Goal: Information Seeking & Learning: Check status

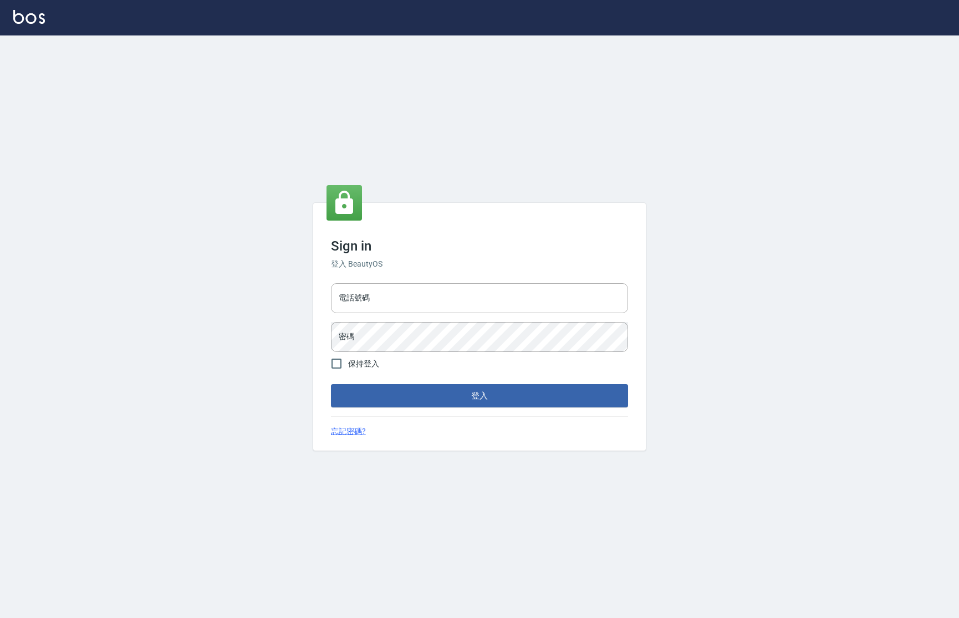
click at [391, 279] on div "電話號碼 電話號碼 密碼 密碼" at bounding box center [480, 318] width 306 height 78
click at [371, 289] on input "電話號碼" at bounding box center [479, 298] width 297 height 30
type input "d"
type input "0981491131"
click at [335, 374] on input "保持登入" at bounding box center [336, 363] width 23 height 23
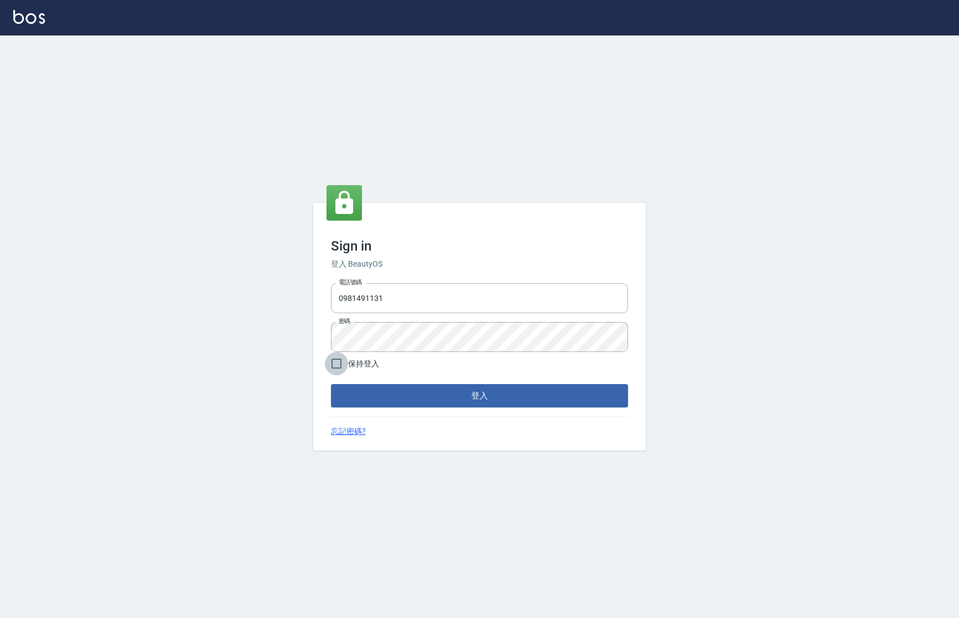
checkbox input "true"
click at [372, 390] on button "登入" at bounding box center [479, 395] width 297 height 23
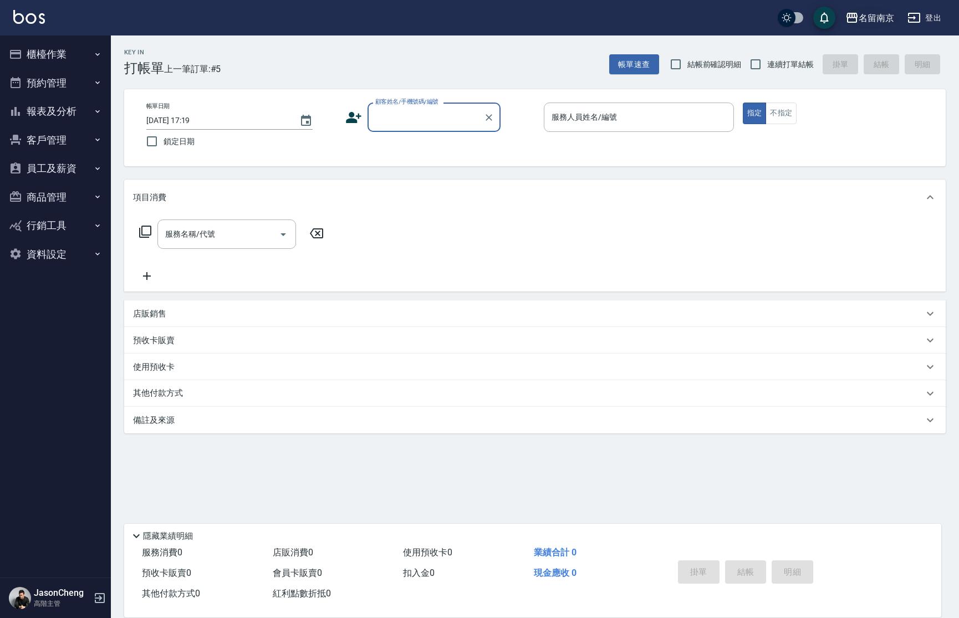
click at [861, 11] on div "名留南京" at bounding box center [876, 18] width 35 height 14
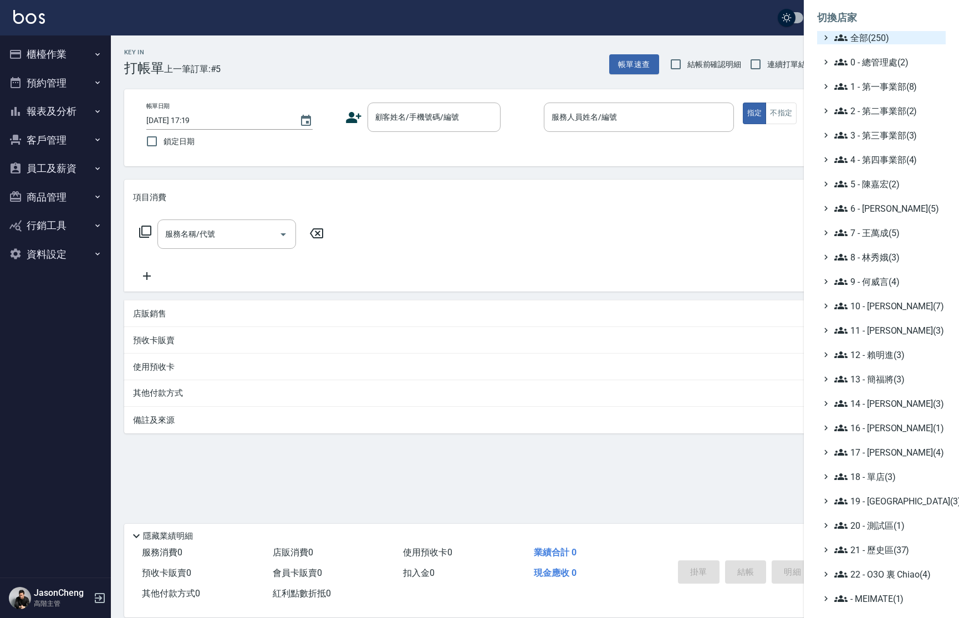
click at [882, 35] on span "全部(250)" at bounding box center [887, 37] width 107 height 13
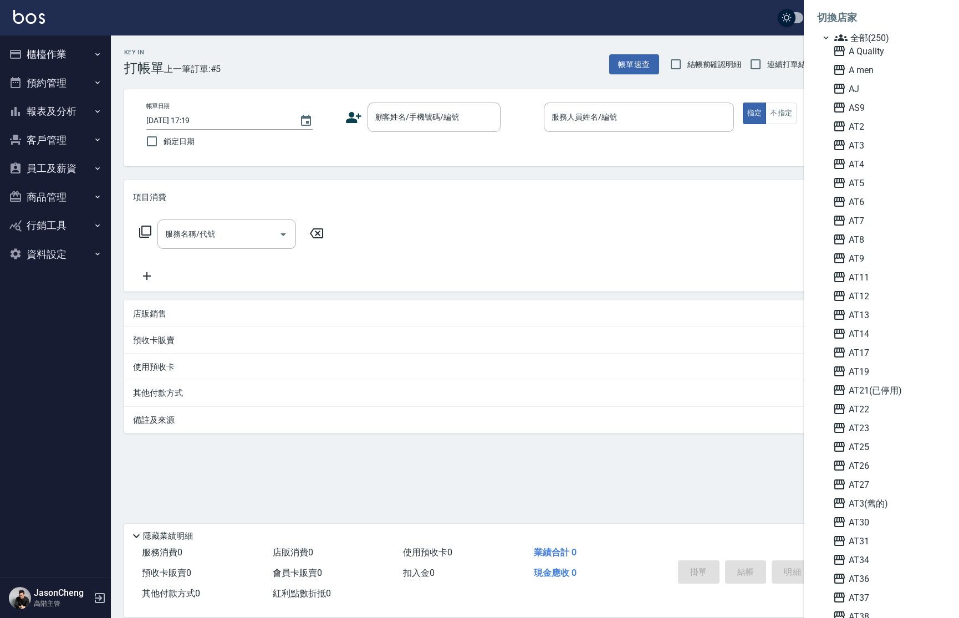
scroll to position [722, 0]
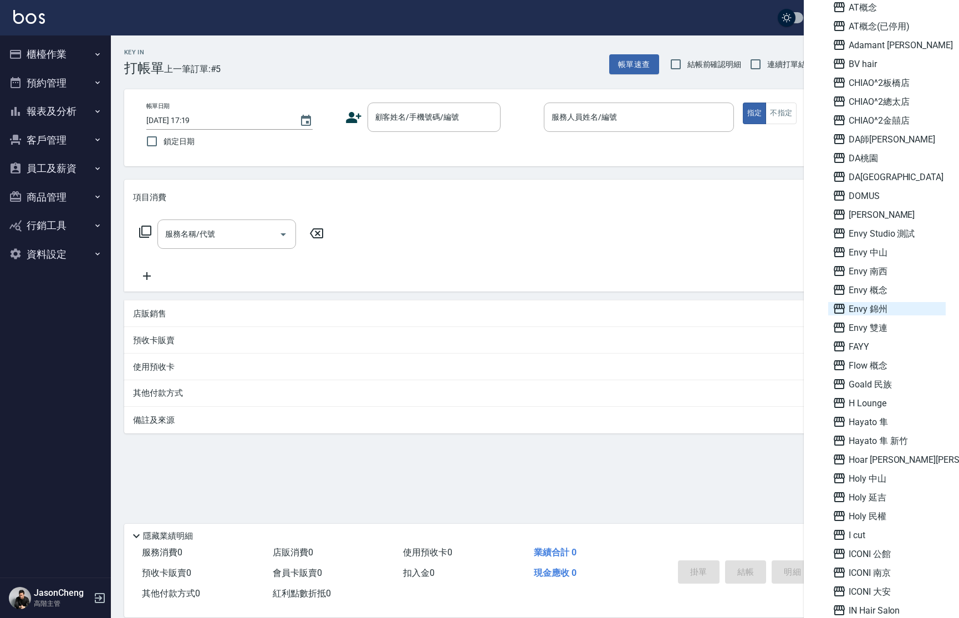
click at [873, 313] on span "Envy 錦州" at bounding box center [887, 308] width 109 height 13
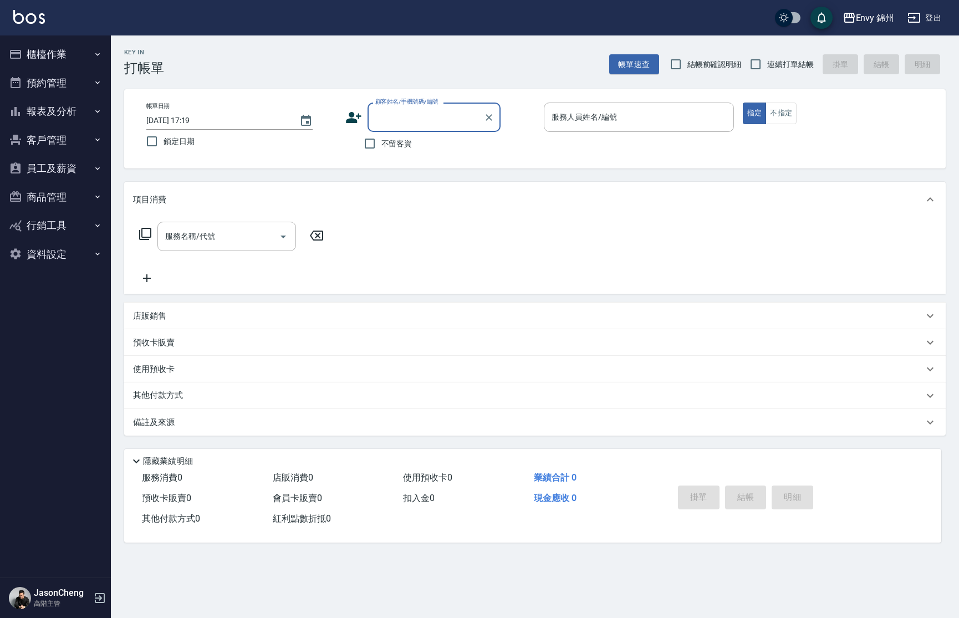
click at [69, 147] on button "客戶管理" at bounding box center [55, 140] width 102 height 29
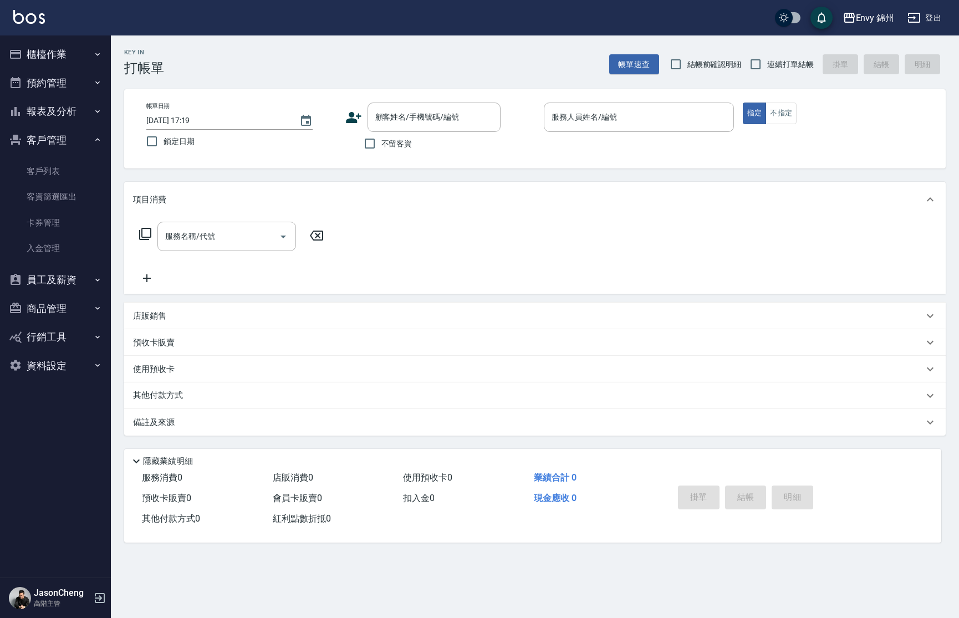
click at [53, 120] on button "報表及分析" at bounding box center [55, 111] width 102 height 29
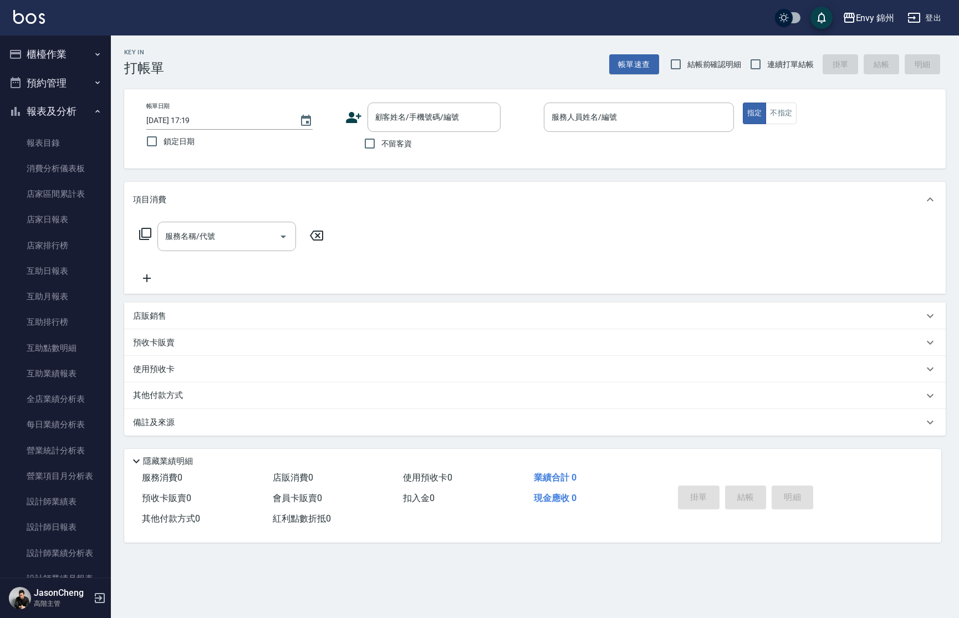
click at [55, 118] on button "報表及分析" at bounding box center [55, 111] width 102 height 29
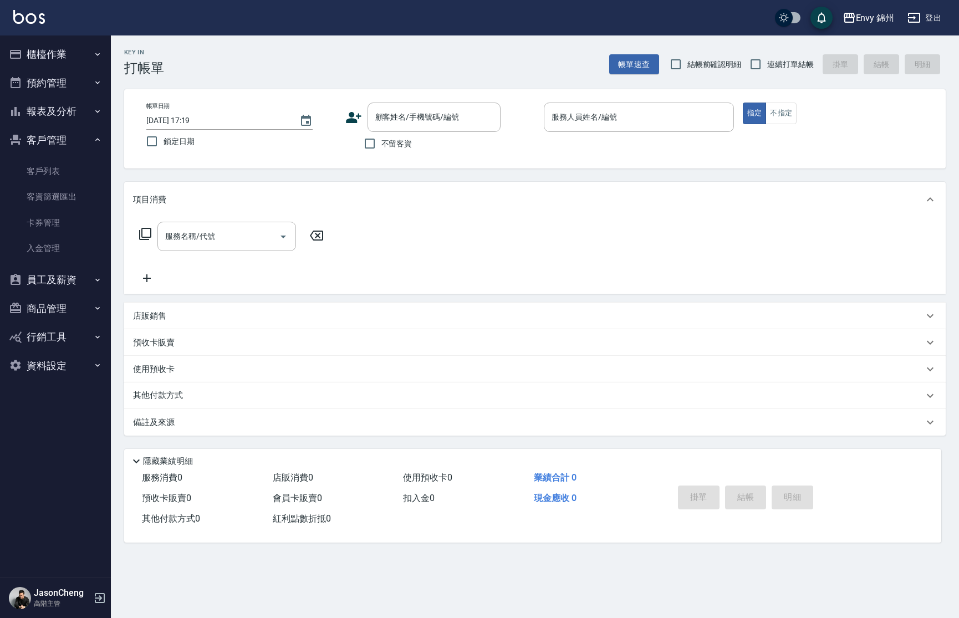
click at [52, 109] on button "報表及分析" at bounding box center [55, 111] width 102 height 29
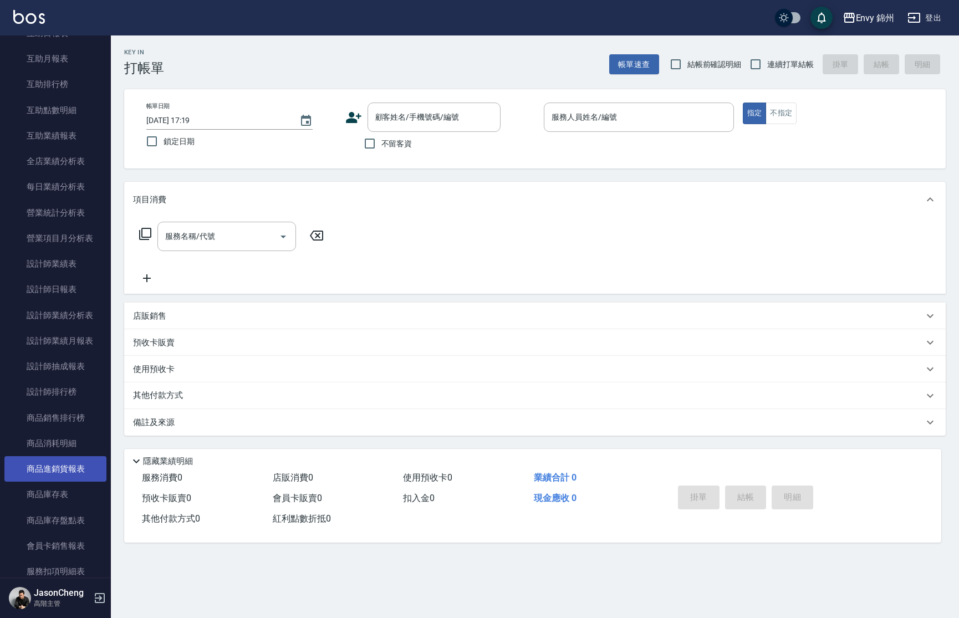
scroll to position [256, 0]
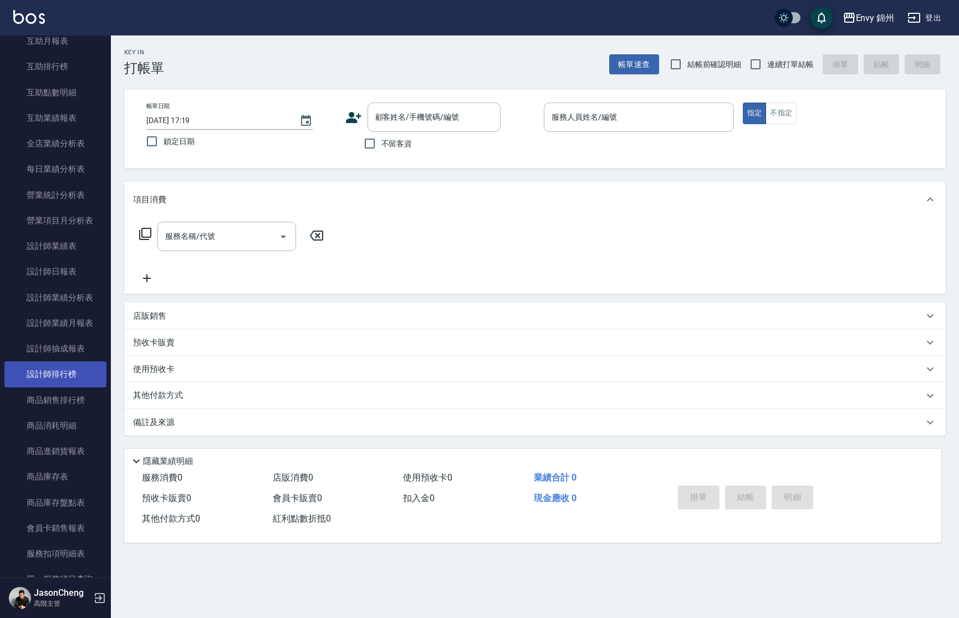
click at [50, 370] on link "設計師排行榜" at bounding box center [55, 375] width 102 height 26
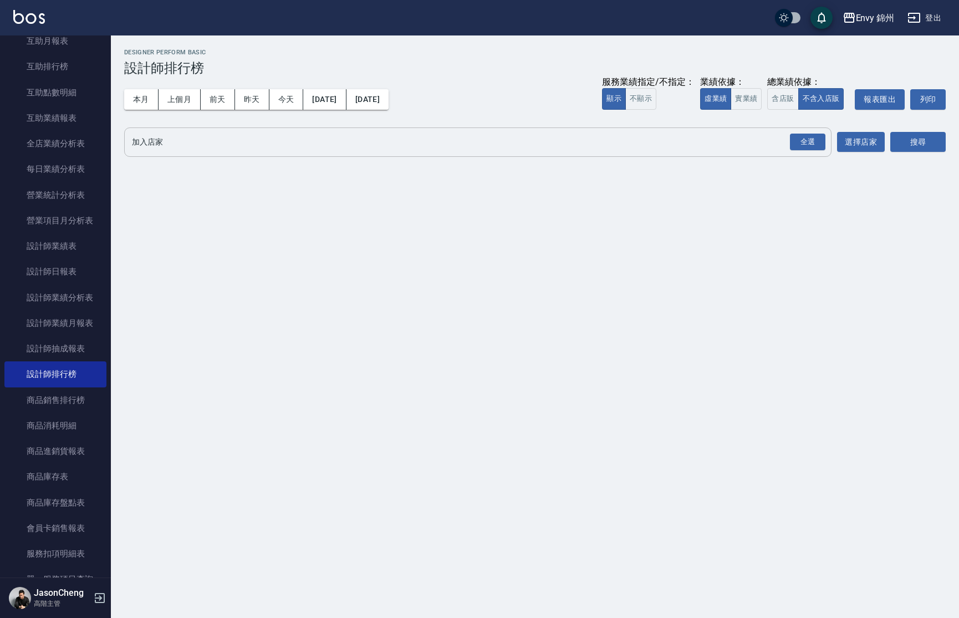
click at [245, 146] on input "加入店家" at bounding box center [469, 142] width 681 height 19
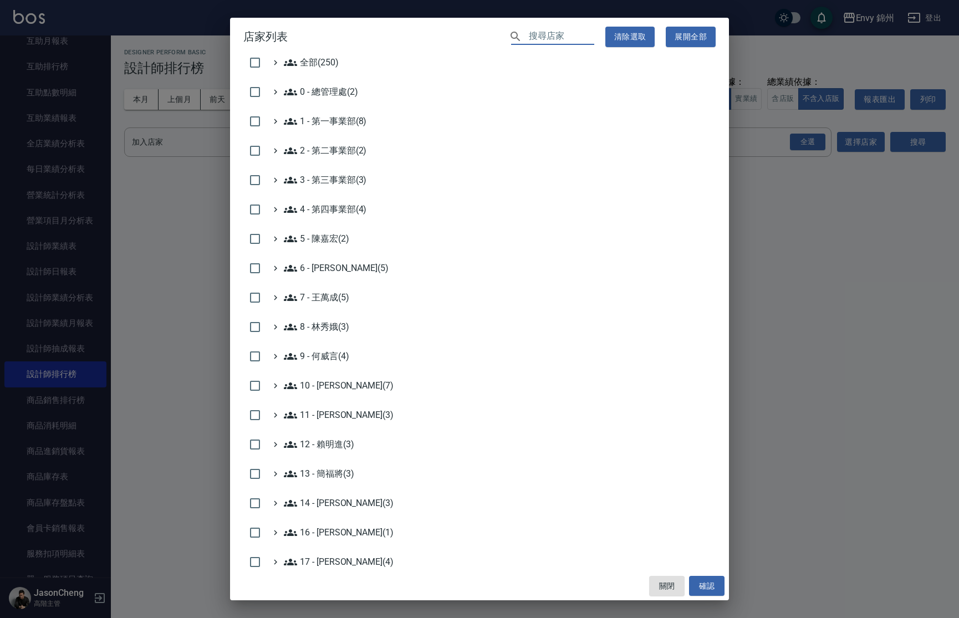
click at [529, 38] on input "text" at bounding box center [561, 37] width 65 height 16
type input "ㄎ"
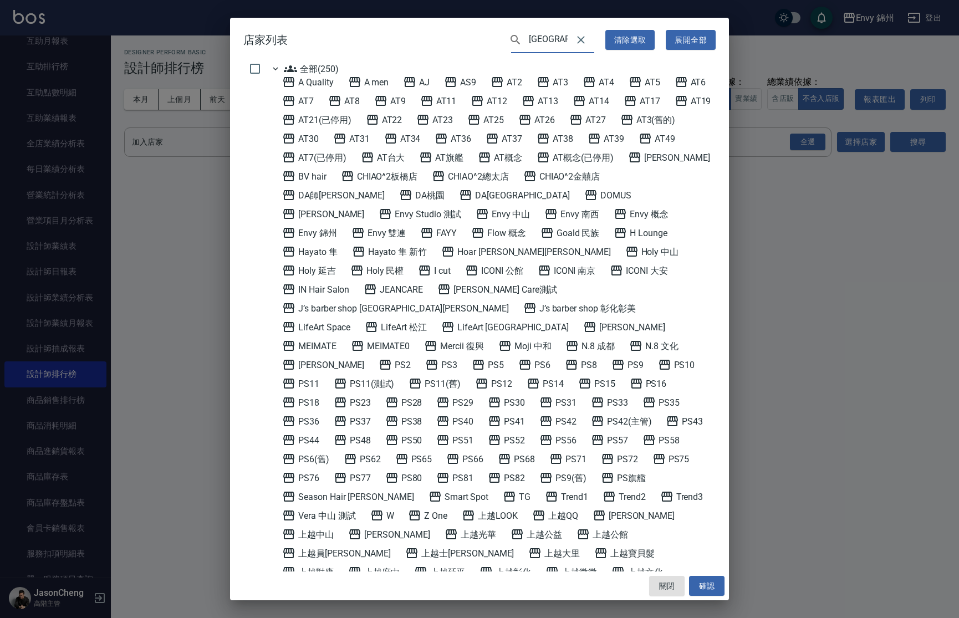
type input "金"
type input "錦州"
click at [614, 222] on div "A Quality A men AJ AS9 AT2 AT3 AT4 AT5 AT6 AT7 AT8 AT9 AT11 AT12 AT13 AT14 AT17…" at bounding box center [497, 496] width 438 height 843
click at [337, 226] on 錦州 "Envy 錦州" at bounding box center [309, 232] width 55 height 13
click at [703, 582] on button "確認" at bounding box center [706, 586] width 35 height 21
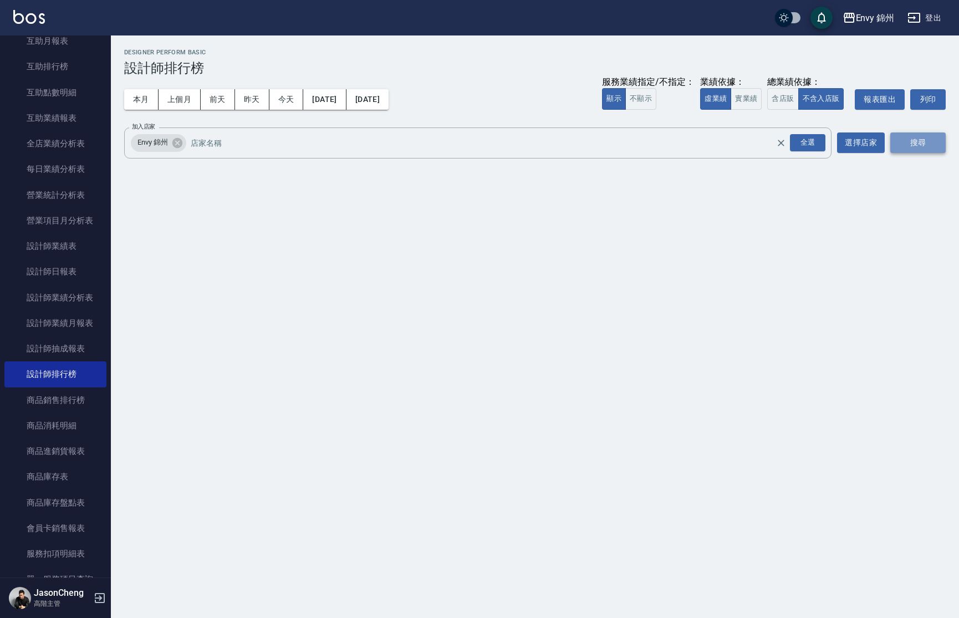
click at [930, 146] on button "搜尋" at bounding box center [917, 143] width 55 height 21
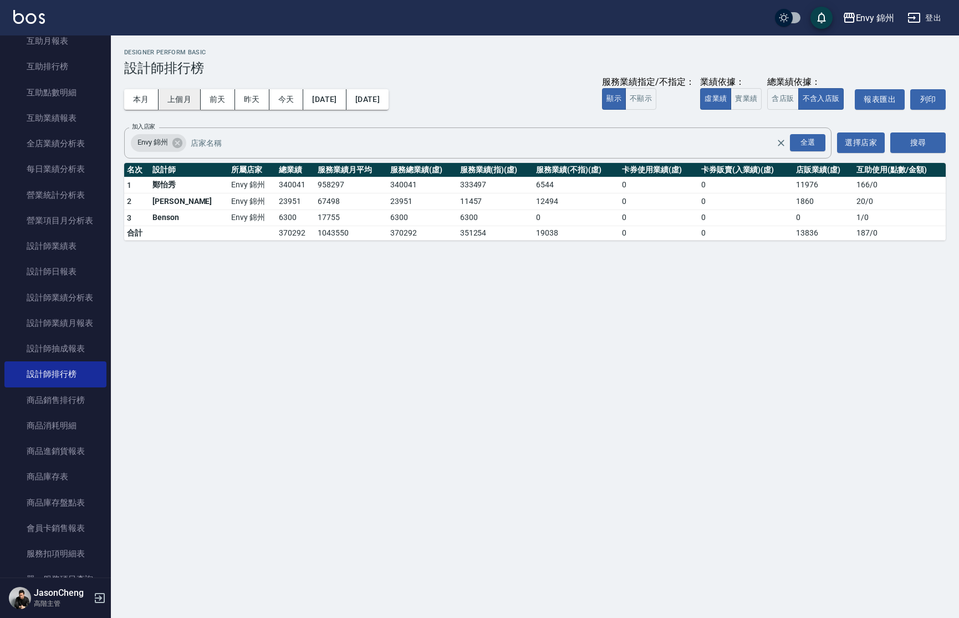
click at [175, 101] on button "上個月" at bounding box center [180, 99] width 42 height 21
drag, startPoint x: 311, startPoint y: 204, endPoint x: 251, endPoint y: 203, distance: 59.3
click at [251, 203] on tr "2 [PERSON_NAME] Envy [GEOGRAPHIC_DATA] 80056 80056 48676 31380 0 0 14829 76 / 0" at bounding box center [535, 202] width 822 height 17
click at [135, 104] on button "本月" at bounding box center [141, 99] width 34 height 21
click at [430, 100] on div "本月 上個月 [DATE] [DATE] [DATE] [DATE] [DATE] 服務業績指定/不指定： 顯示 不顯示 業績依據： 虛業績 實業績 總業績依…" at bounding box center [535, 99] width 822 height 47
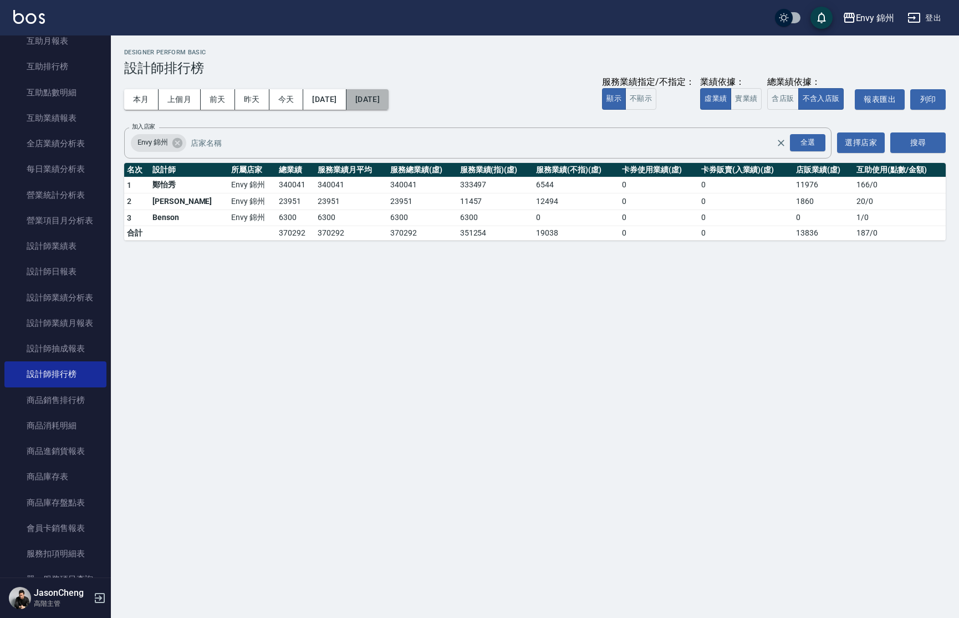
click at [389, 99] on button "[DATE]" at bounding box center [368, 99] width 42 height 21
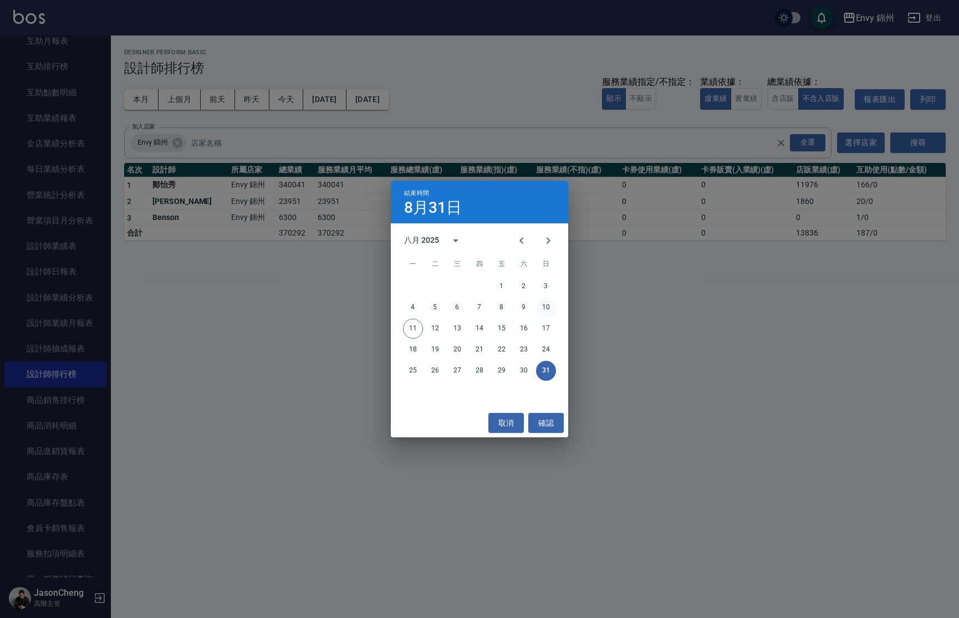
click at [548, 301] on button "10" at bounding box center [546, 308] width 20 height 20
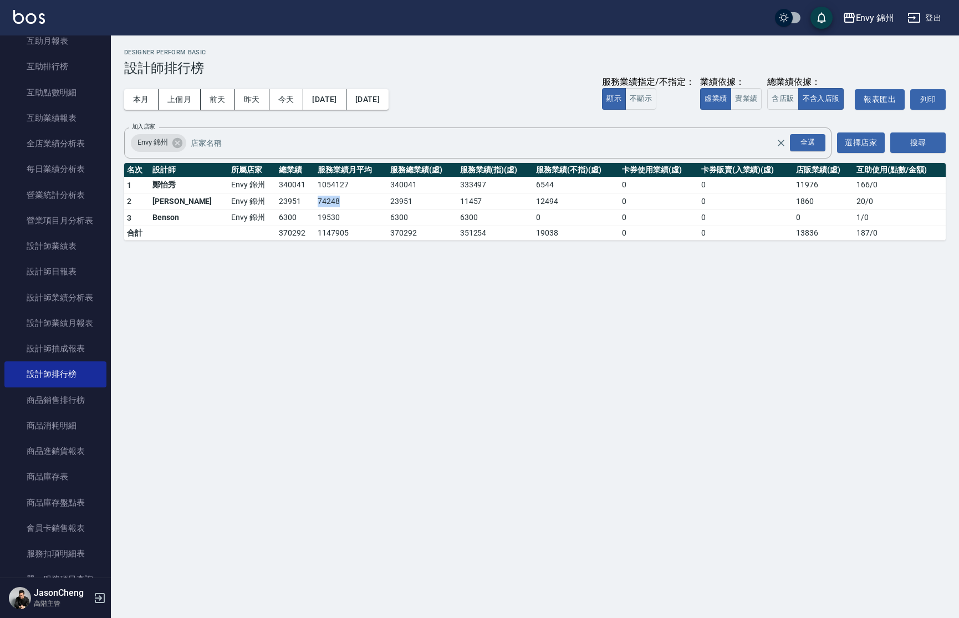
drag, startPoint x: 317, startPoint y: 205, endPoint x: 284, endPoint y: 204, distance: 32.7
click at [315, 204] on td "74248" at bounding box center [351, 202] width 73 height 17
click at [315, 217] on td "19530" at bounding box center [351, 218] width 73 height 17
click at [139, 96] on button "本月" at bounding box center [141, 99] width 34 height 21
click at [181, 97] on button "上個月" at bounding box center [180, 99] width 42 height 21
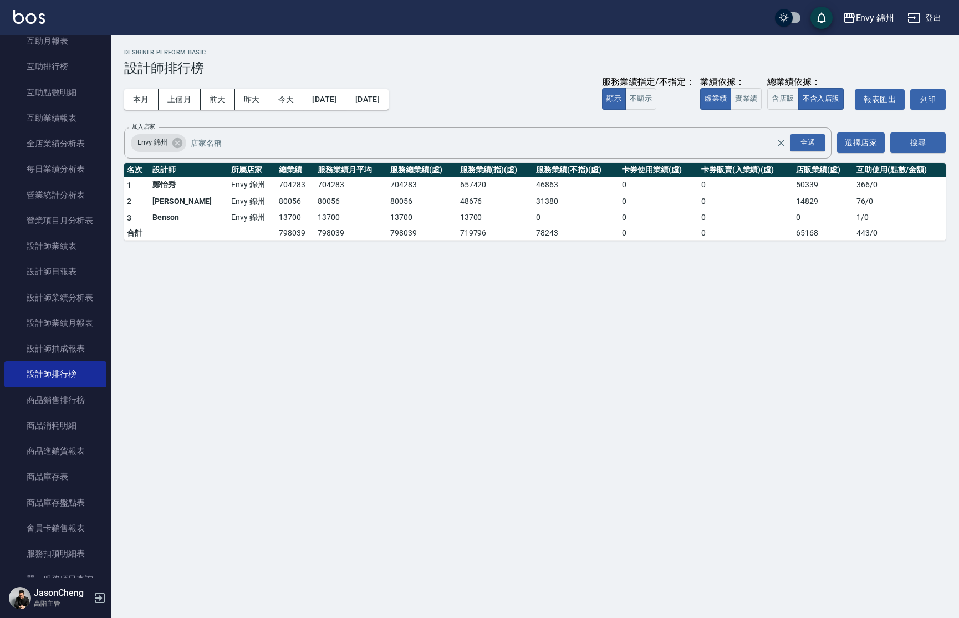
click at [339, 258] on div "Envy 錦州 [DATE] - [DATE] 設計師排行榜 列印時間： [DATE][PHONE_NUMBER]:20 Designer Perform B…" at bounding box center [479, 309] width 959 height 618
click at [146, 97] on button "本月" at bounding box center [141, 99] width 34 height 21
click at [319, 141] on input "加入店家" at bounding box center [492, 142] width 608 height 19
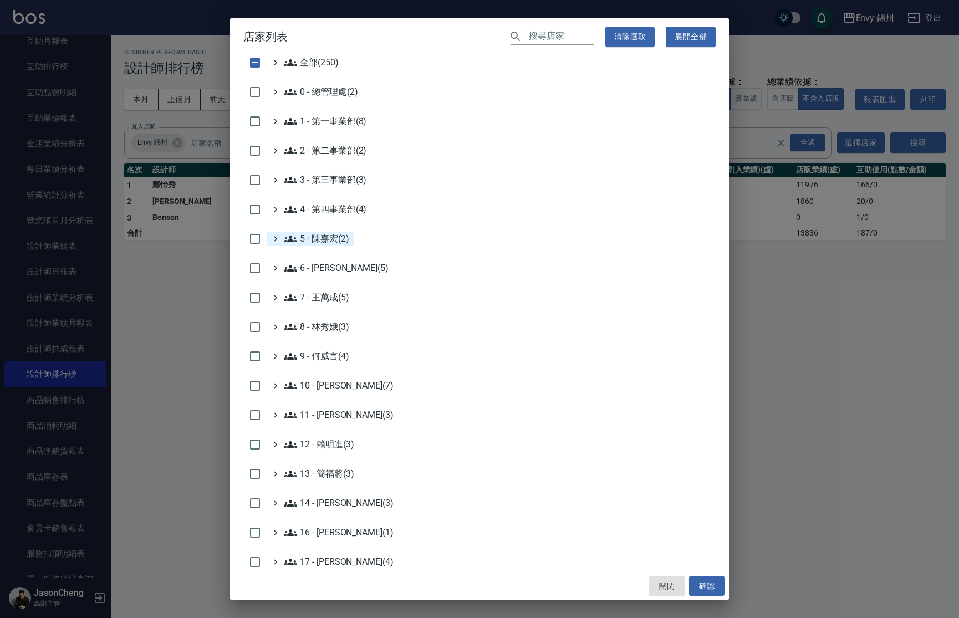
scroll to position [219, 0]
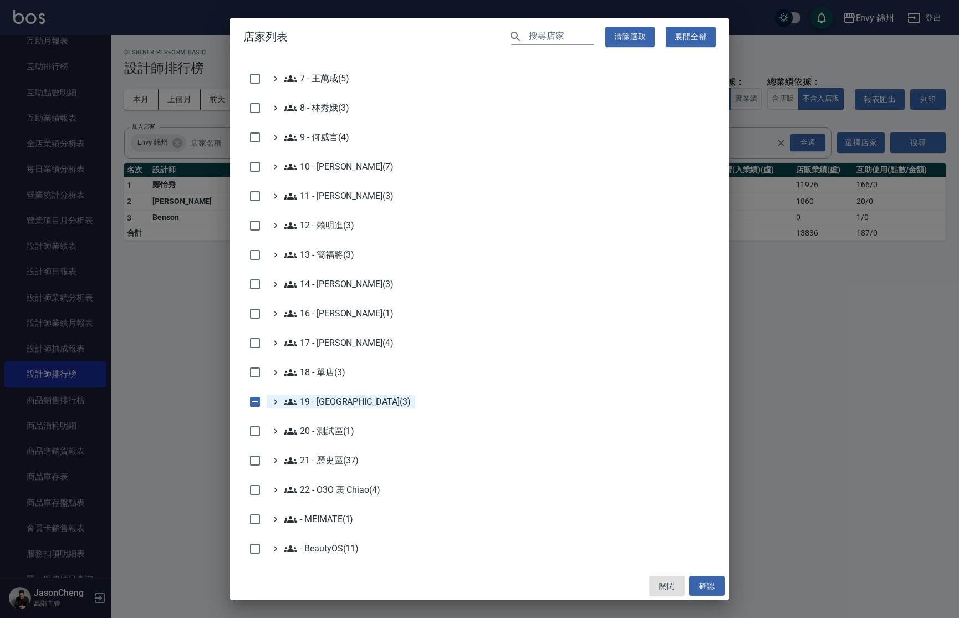
click at [323, 396] on 新城區\(3\) "19 - [GEOGRAPHIC_DATA](3)" at bounding box center [347, 401] width 127 height 13
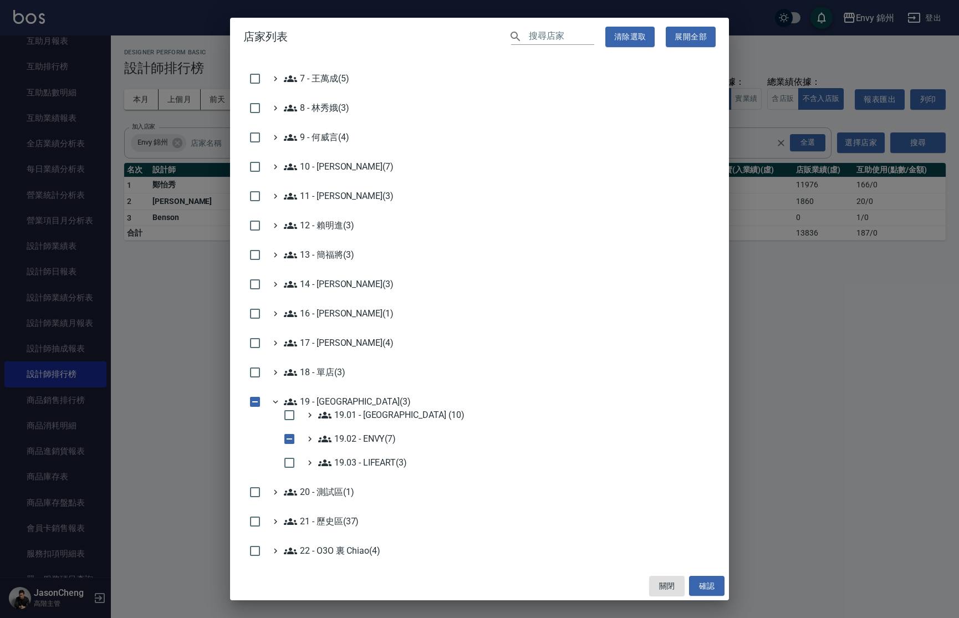
click at [155, 369] on div "店家列表 ​ 清除選取 展開全部 全部(250) 0 - 總管理處(2) 1 - 第一事業部(8) 2 - 第二事業部(2) 3 - 第三事業部(3) 4 -…" at bounding box center [479, 309] width 959 height 618
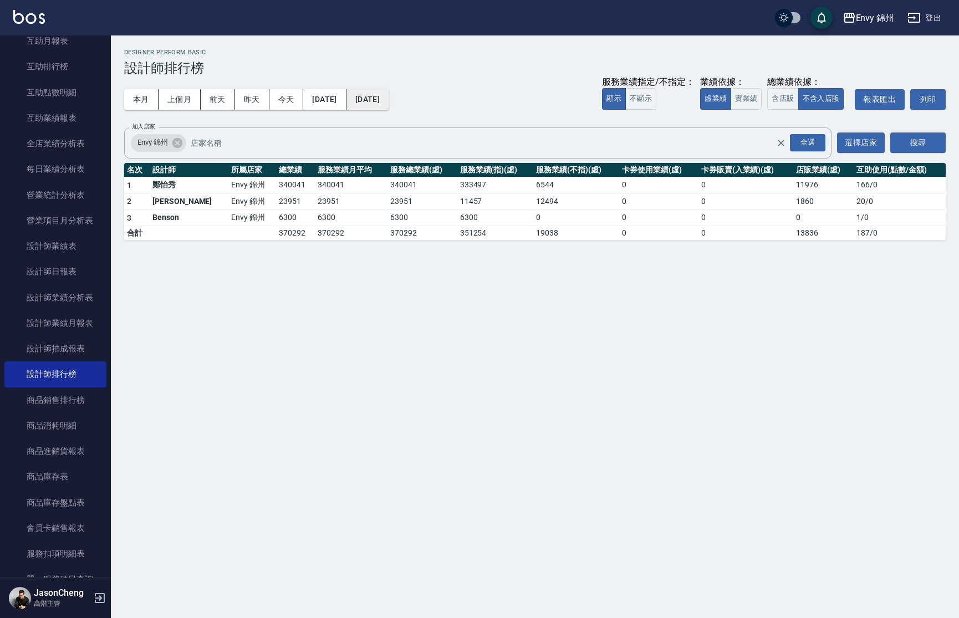
click at [376, 95] on button "[DATE]" at bounding box center [368, 99] width 42 height 21
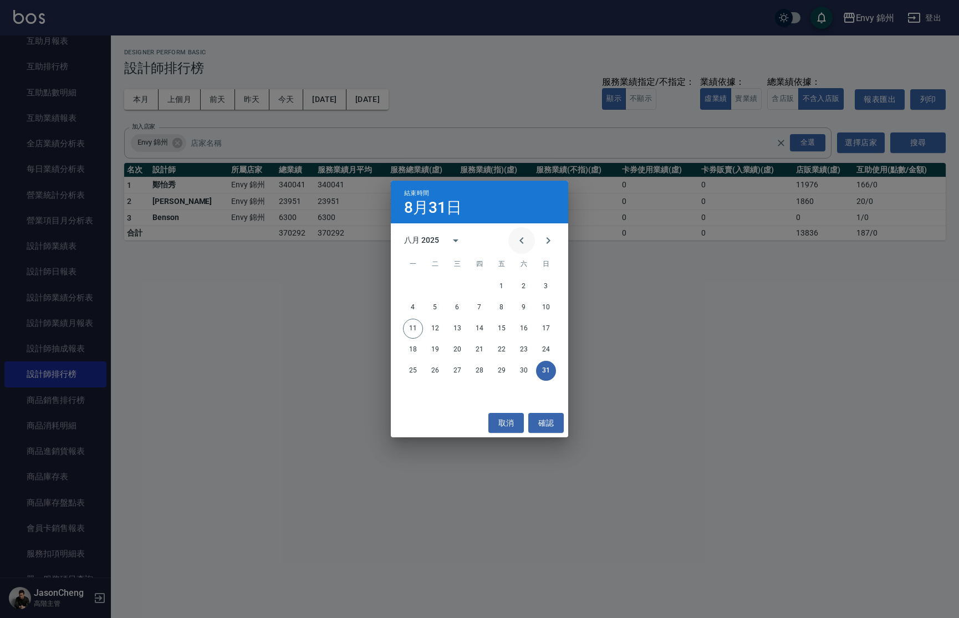
click at [522, 240] on icon "Previous month" at bounding box center [521, 240] width 13 height 13
click at [547, 242] on icon "Next month" at bounding box center [548, 240] width 13 height 13
click at [549, 306] on button "10" at bounding box center [546, 308] width 20 height 20
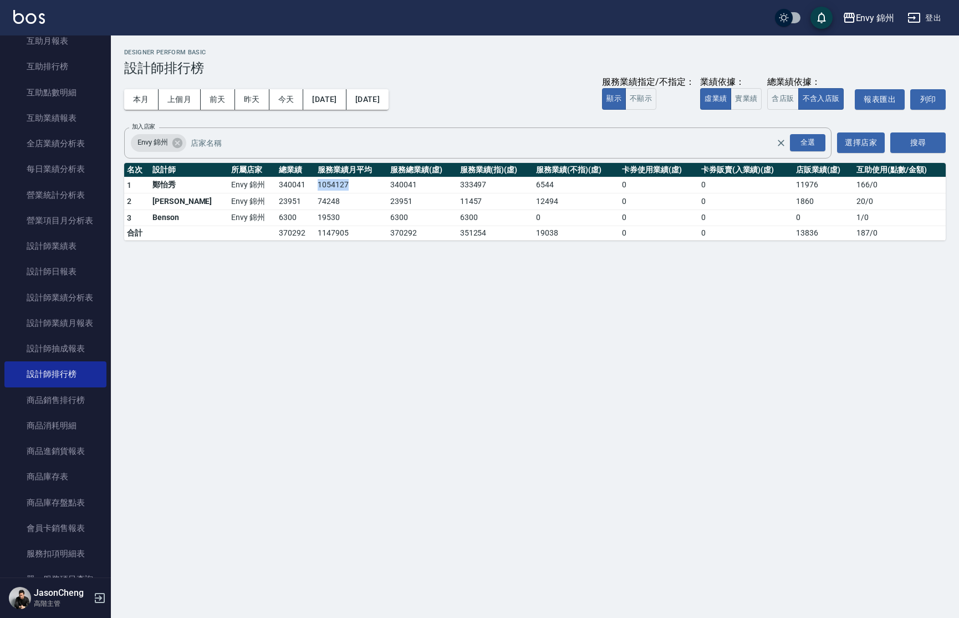
drag, startPoint x: 323, startPoint y: 185, endPoint x: 279, endPoint y: 185, distance: 43.8
click at [279, 185] on tr "1 [PERSON_NAME][GEOGRAPHIC_DATA] 1054127 340041 333497 6544 0 0 11976 166 / 0" at bounding box center [535, 185] width 822 height 17
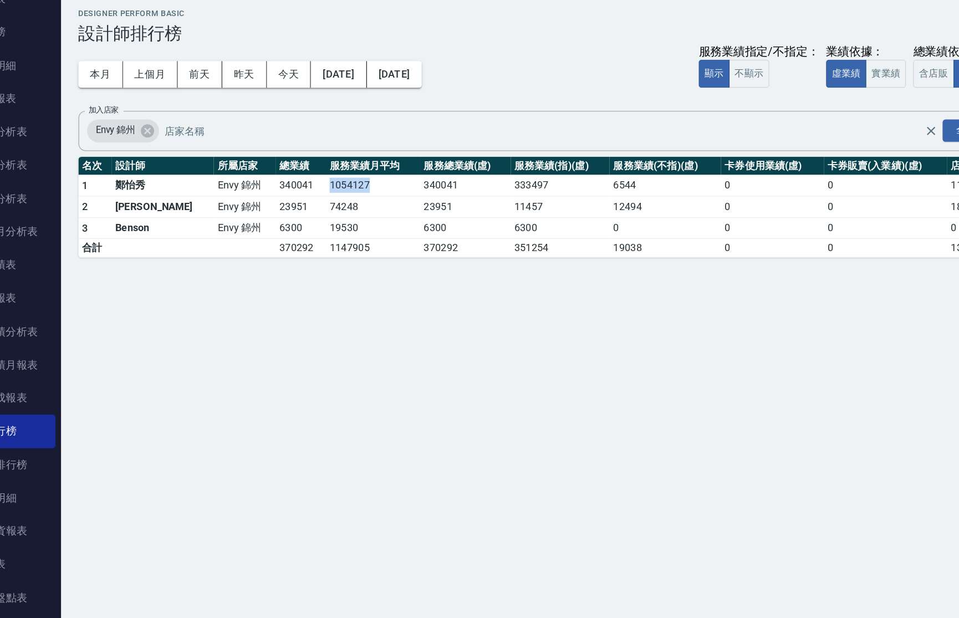
click at [272, 351] on div "Envy 錦州 [DATE] - [DATE] 設計師排行榜 列印時間： [DATE][PHONE_NUMBER]:20 Designer Perform B…" at bounding box center [479, 309] width 959 height 618
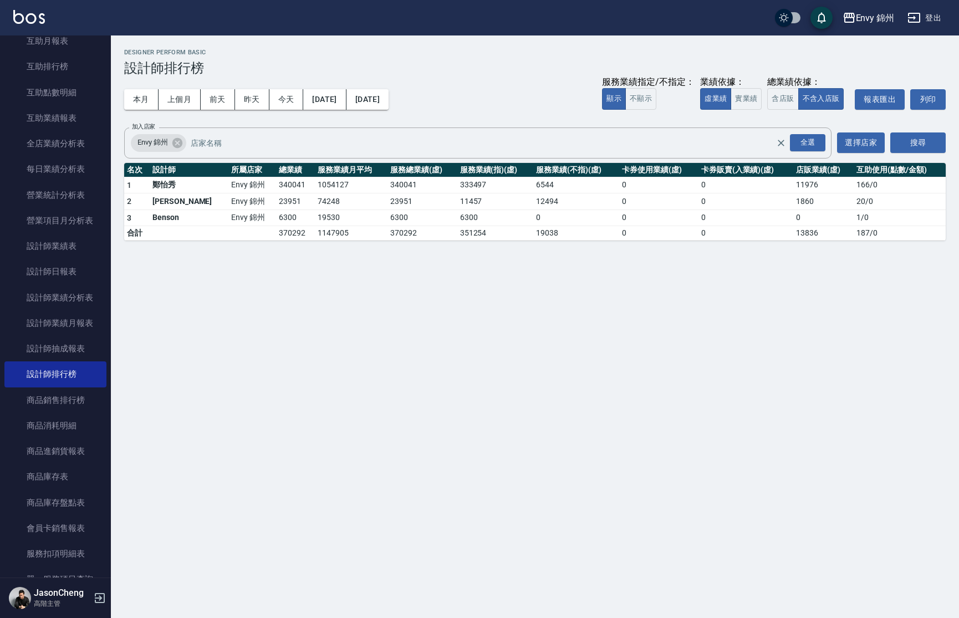
click at [322, 273] on div "Envy 錦州 [DATE] - [DATE] 設計師排行榜 列印時間： [DATE][PHONE_NUMBER]:20 Designer Perform B…" at bounding box center [479, 309] width 959 height 618
click at [546, 305] on div "Envy 錦州 [DATE] - [DATE] 設計師排行榜 列印時間： [DATE][PHONE_NUMBER]:20 Designer Perform B…" at bounding box center [479, 309] width 959 height 618
